Goal: Information Seeking & Learning: Learn about a topic

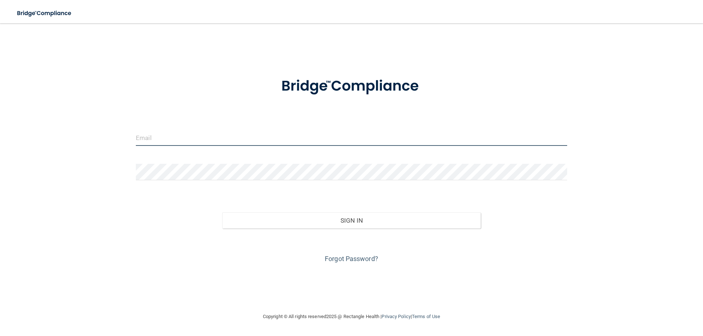
click at [205, 139] on input "email" at bounding box center [351, 138] width 431 height 16
type input "[EMAIL_ADDRESS][DOMAIN_NAME]"
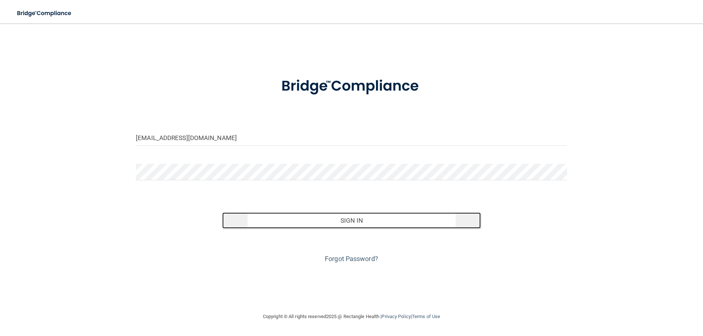
click at [278, 224] on button "Sign In" at bounding box center [351, 221] width 259 height 16
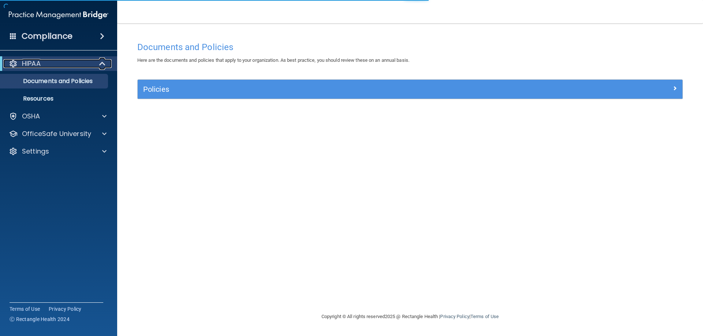
click at [104, 64] on span at bounding box center [103, 63] width 6 height 9
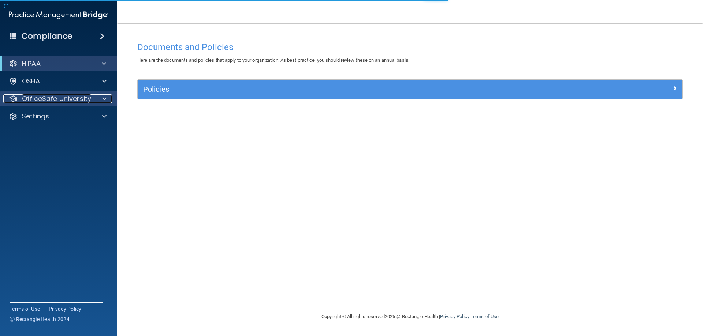
click at [105, 103] on span at bounding box center [104, 98] width 4 height 9
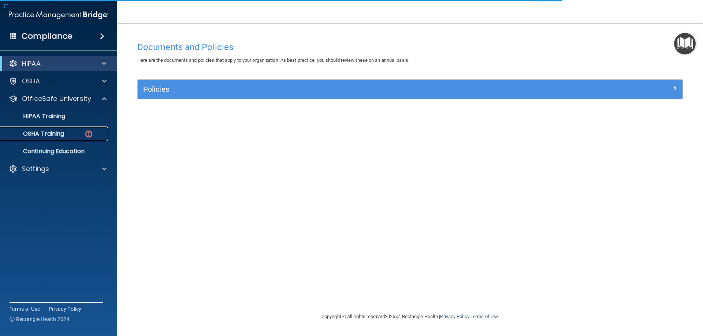
click at [64, 134] on p "OSHA Training" at bounding box center [34, 133] width 59 height 7
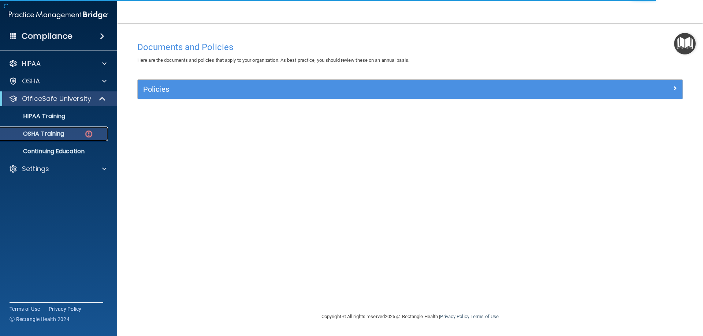
click at [64, 134] on p "OSHA Training" at bounding box center [34, 133] width 59 height 7
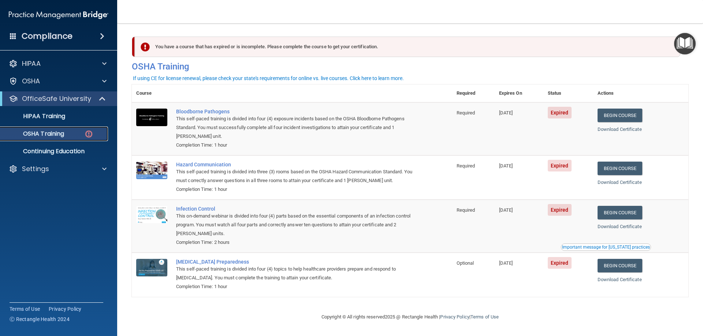
scroll to position [0, 0]
click at [606, 116] on link "Begin Course" at bounding box center [619, 116] width 45 height 14
click at [49, 120] on p "HIPAA Training" at bounding box center [35, 116] width 60 height 7
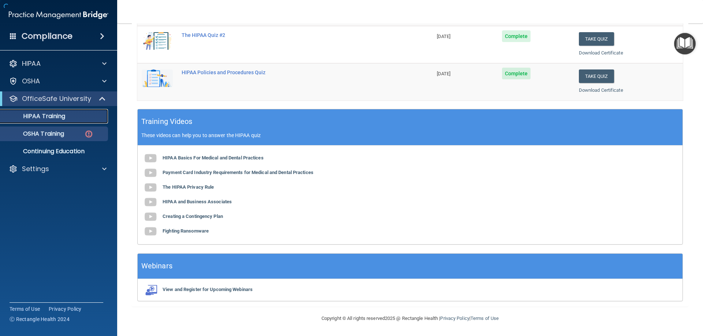
scroll to position [215, 0]
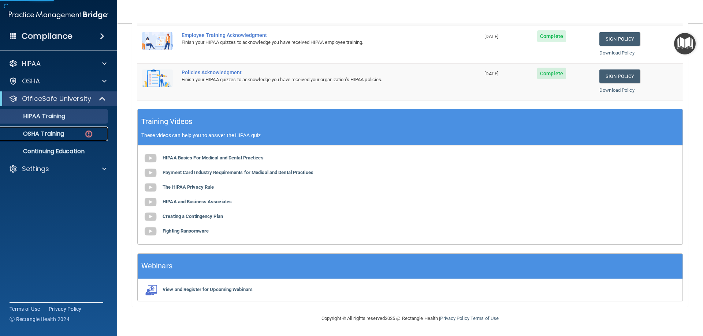
click at [55, 137] on p "OSHA Training" at bounding box center [34, 133] width 59 height 7
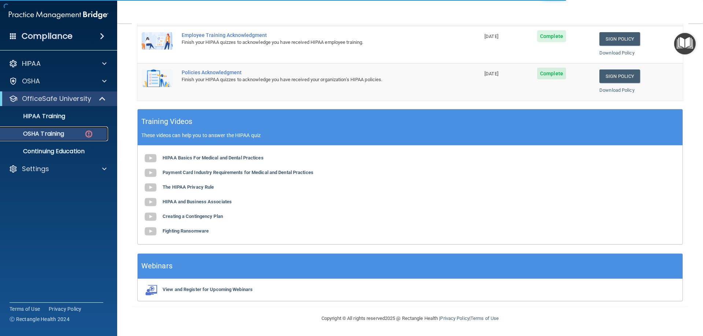
scroll to position [0, 0]
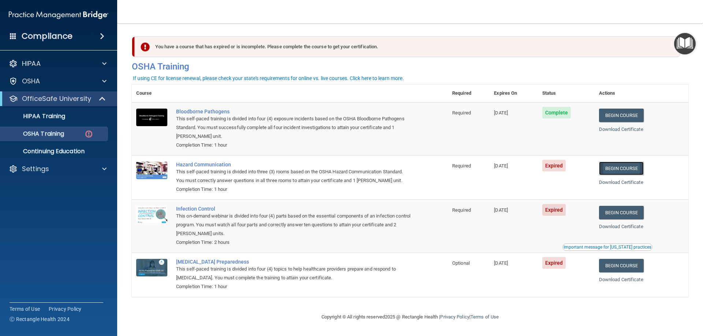
click at [628, 168] on link "Begin Course" at bounding box center [621, 169] width 45 height 14
drag, startPoint x: 87, startPoint y: 118, endPoint x: 92, endPoint y: 123, distance: 6.7
click at [87, 118] on div "HIPAA Training" at bounding box center [55, 116] width 100 height 7
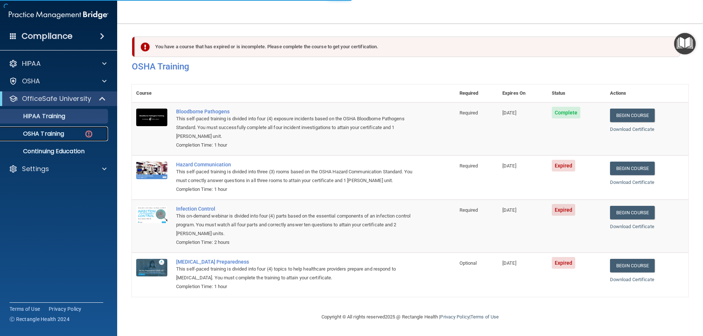
click at [84, 134] on div "OSHA Training" at bounding box center [55, 133] width 100 height 7
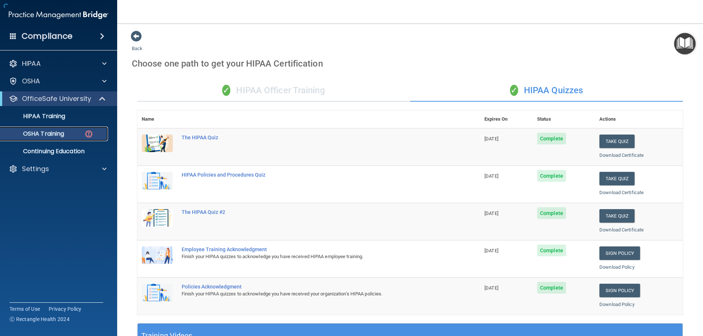
scroll to position [215, 0]
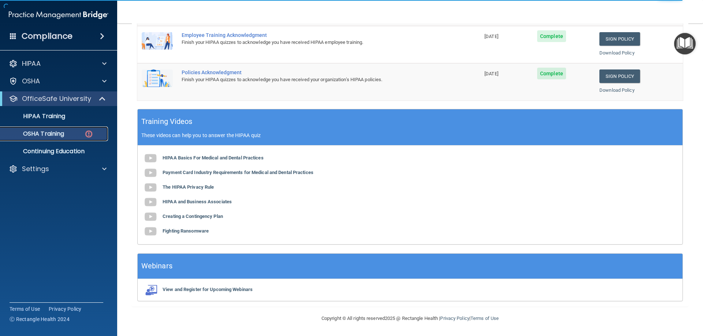
click at [92, 134] on img at bounding box center [88, 134] width 9 height 9
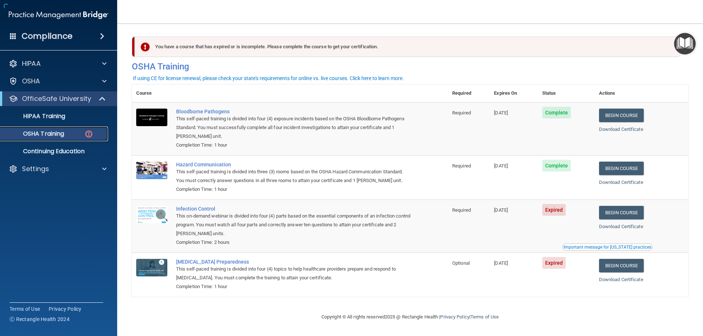
scroll to position [0, 0]
click at [608, 216] on link "Begin Course" at bounding box center [621, 213] width 45 height 14
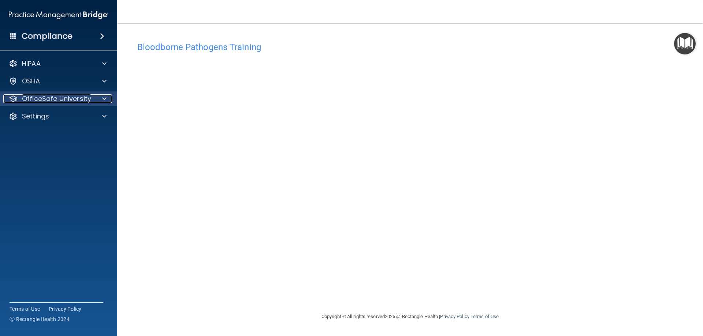
click at [79, 103] on p "OfficeSafe University" at bounding box center [56, 98] width 69 height 9
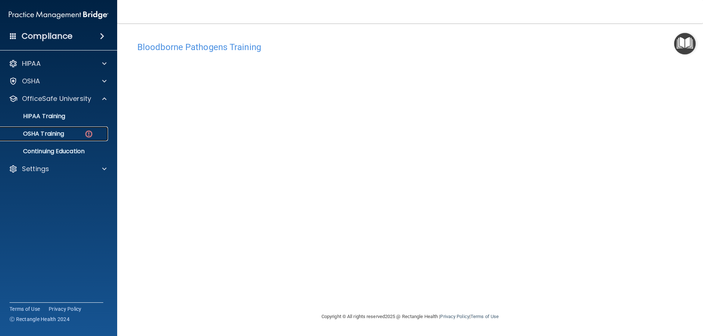
click at [82, 132] on div "OSHA Training" at bounding box center [55, 133] width 100 height 7
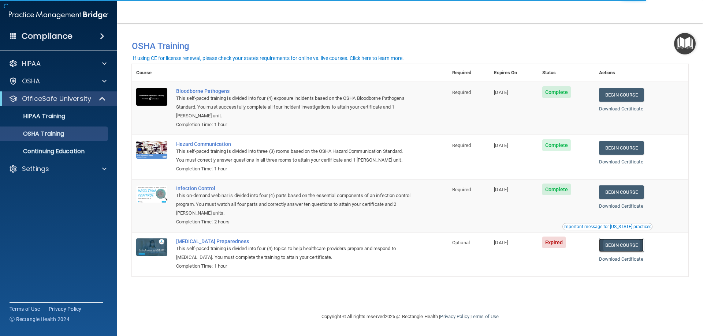
click at [615, 250] on link "Begin Course" at bounding box center [621, 246] width 45 height 14
click at [63, 154] on p "Continuing Education" at bounding box center [55, 151] width 100 height 7
